Goal: Task Accomplishment & Management: Use online tool/utility

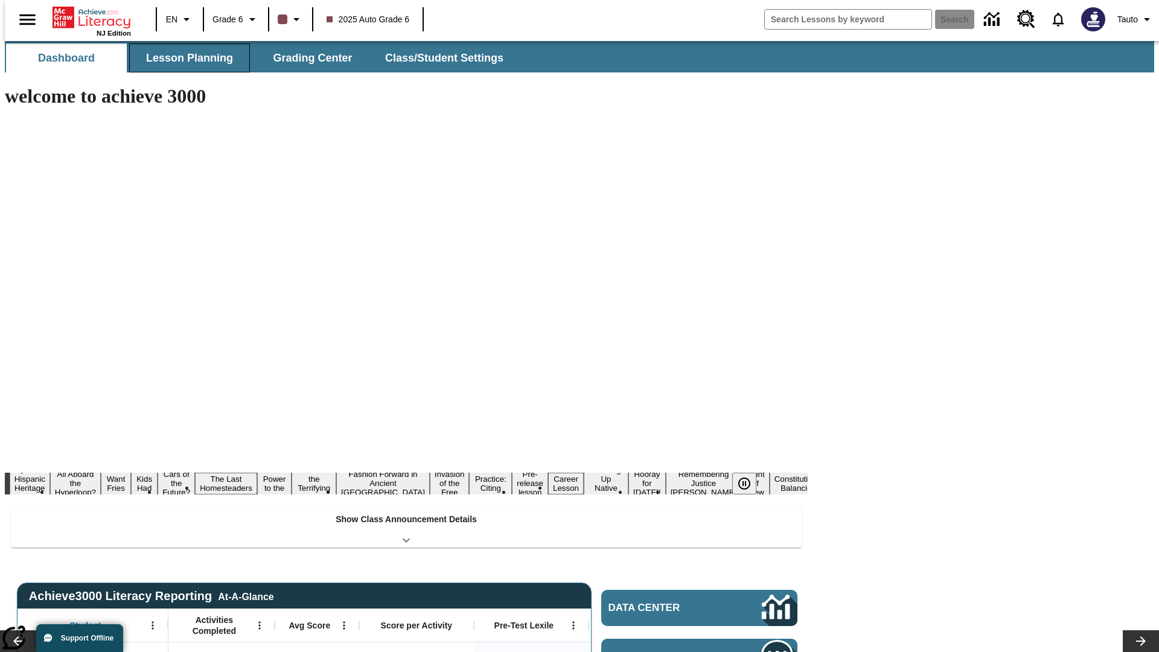
click at [185, 58] on button "Lesson Planning" at bounding box center [189, 57] width 121 height 29
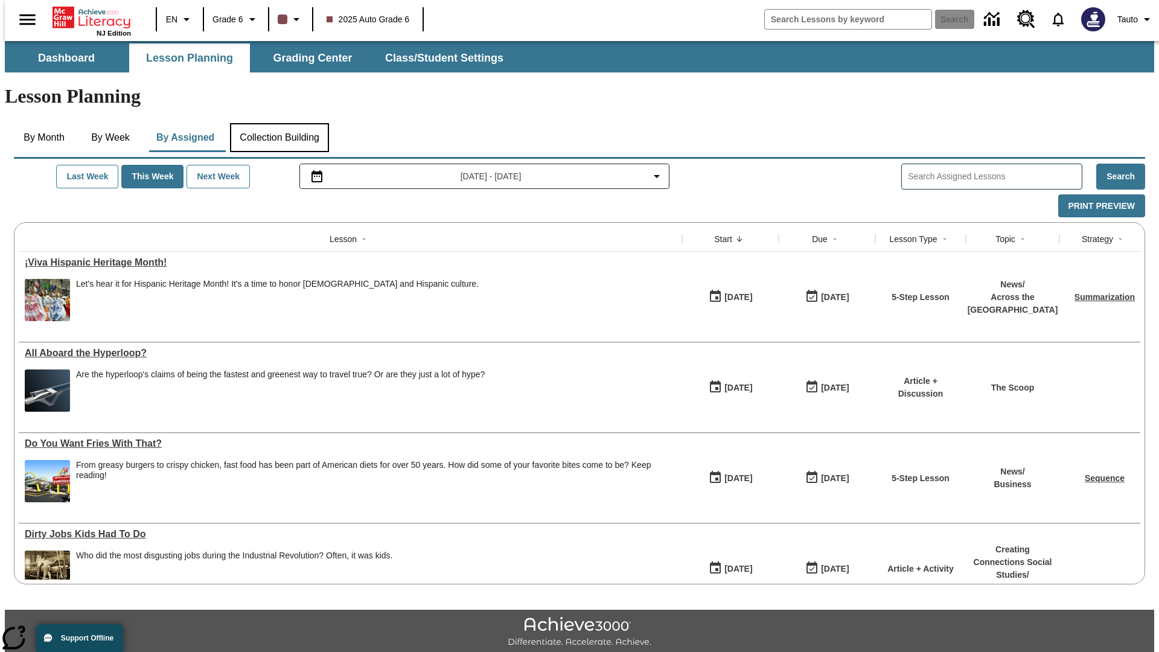
click at [279, 123] on button "Collection Building" at bounding box center [279, 137] width 99 height 29
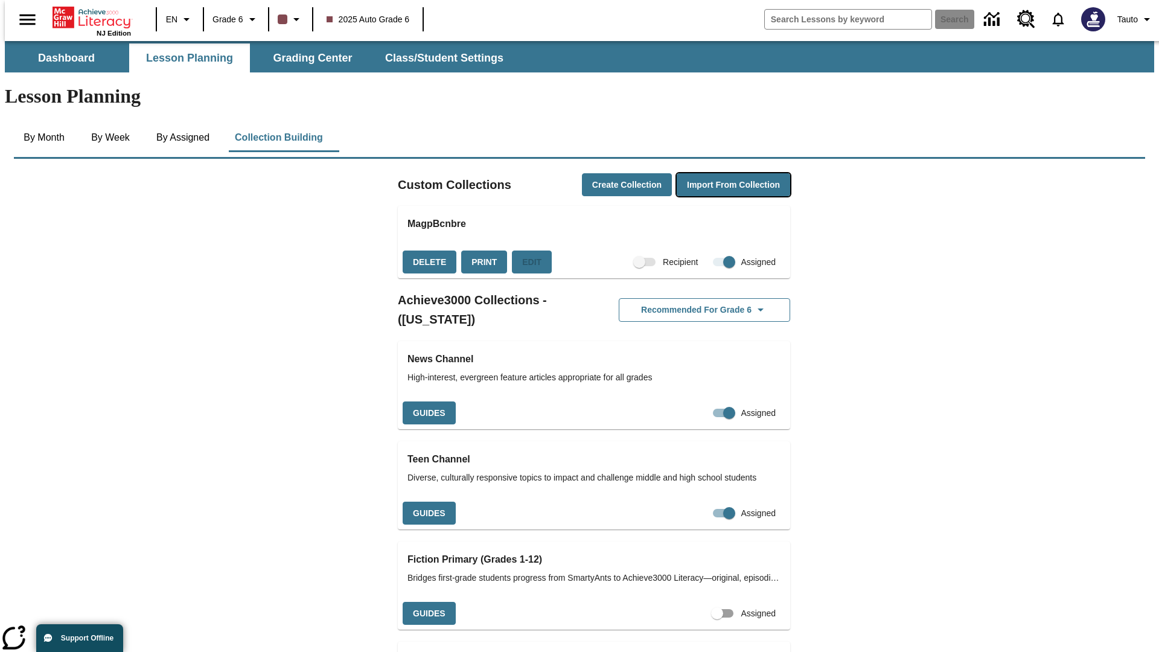
click at [712, 173] on button "Import from Collection" at bounding box center [734, 185] width 114 height 24
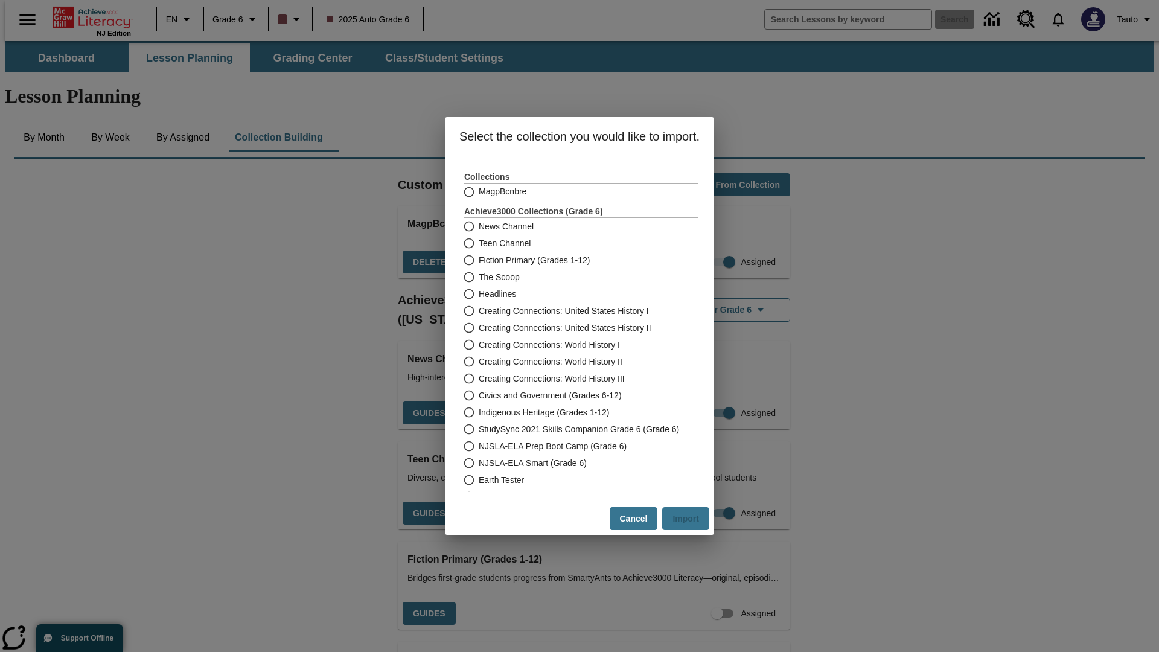
click at [573, 294] on label "Headlines" at bounding box center [573, 294] width 231 height 17
click at [479, 294] on input "Headlines" at bounding box center [468, 294] width 21 height 17
radio input "true"
click at [691, 519] on button "Import" at bounding box center [685, 519] width 47 height 24
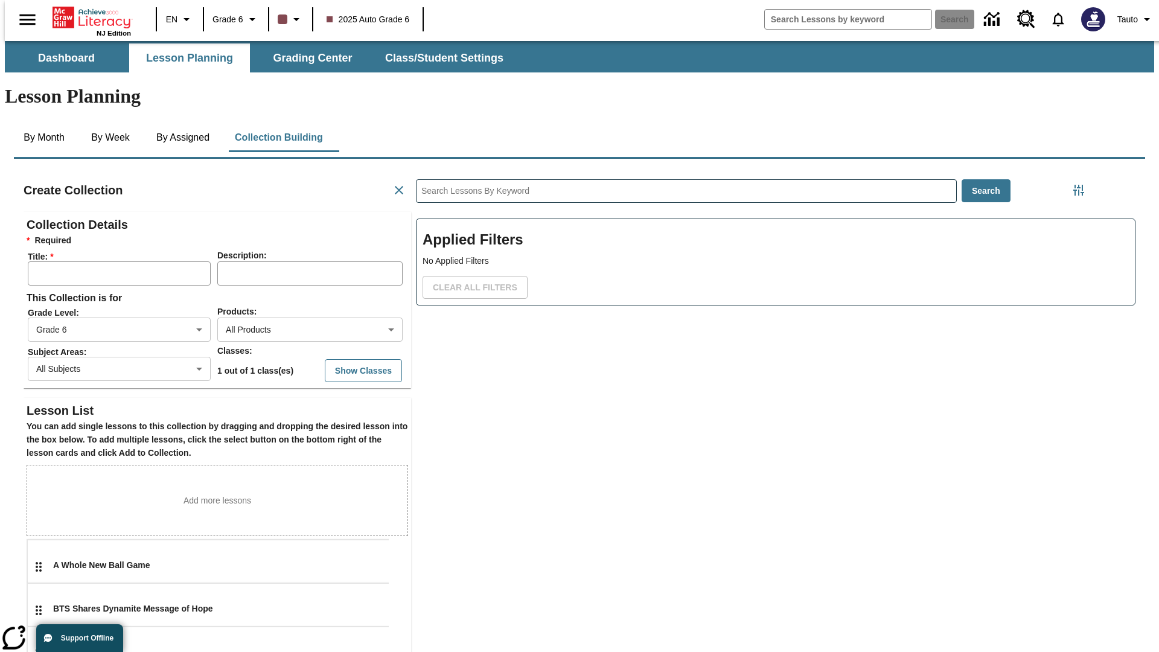
scroll to position [241, 362]
type input "AdcPdBFotz"
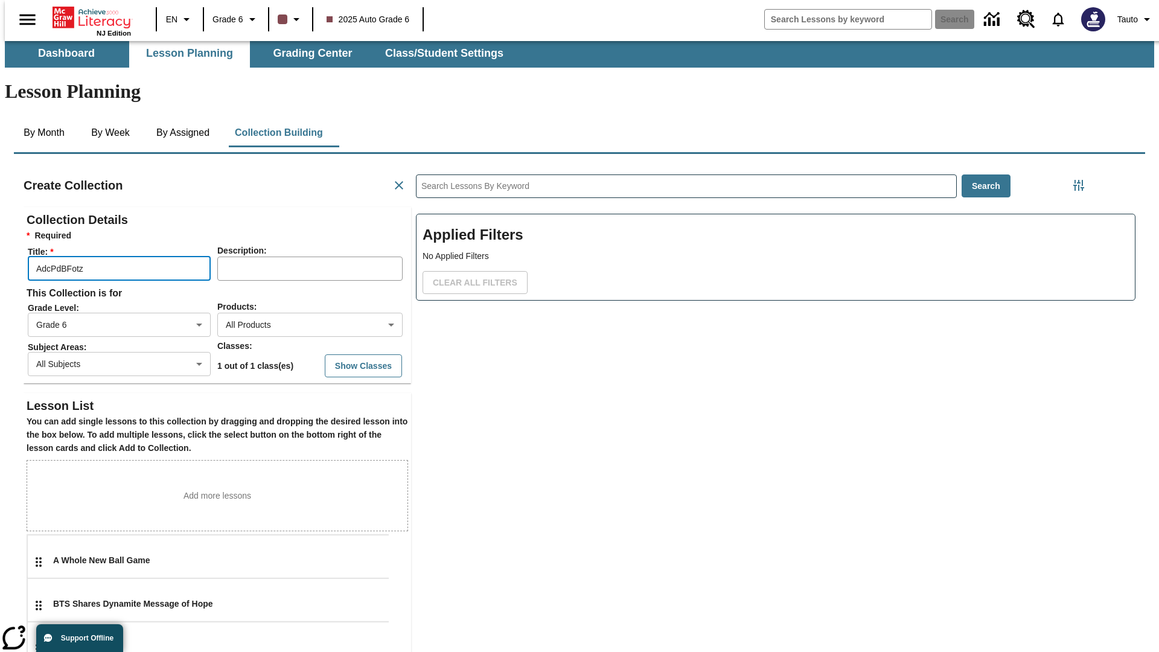
type input "2"
